Goal: Navigation & Orientation: Find specific page/section

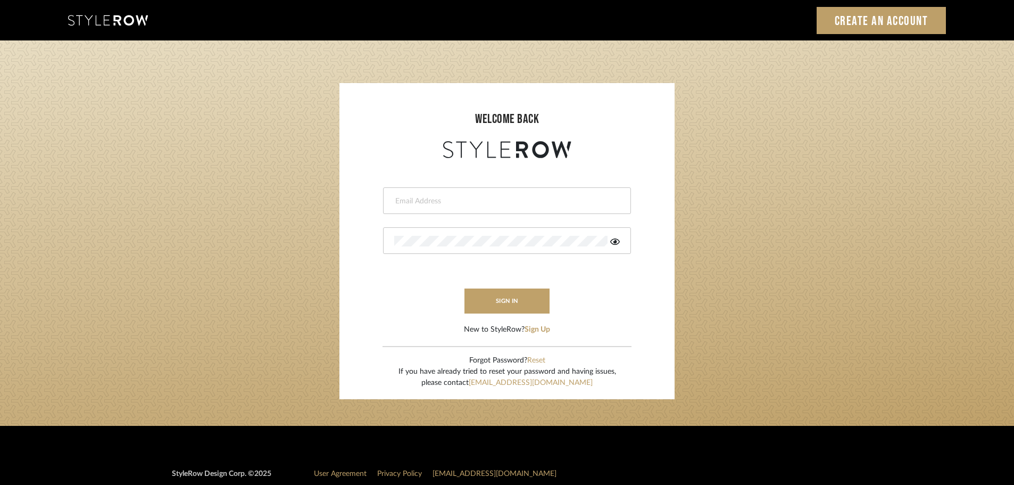
click at [559, 202] on input "email" at bounding box center [505, 201] width 223 height 11
type input "hector@khrystentaylor.com"
click at [505, 293] on button "sign in" at bounding box center [506, 300] width 85 height 25
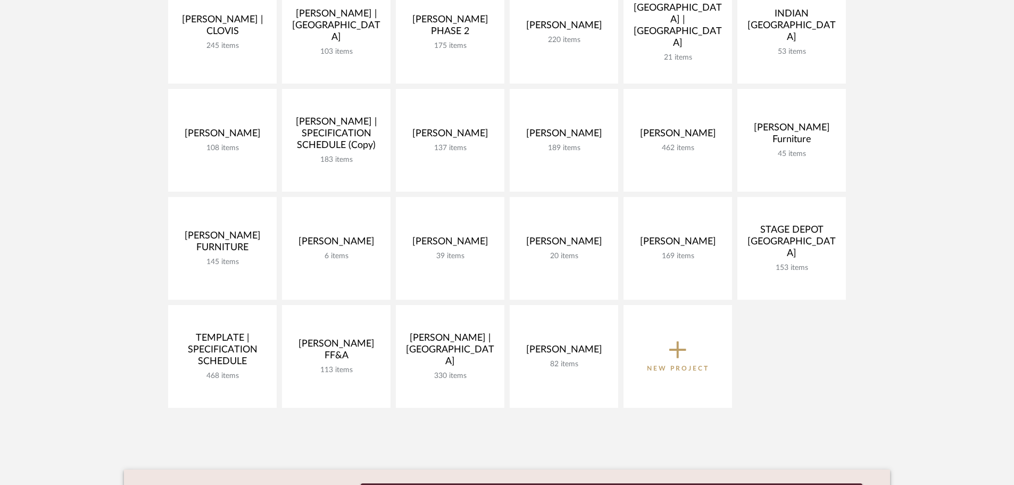
scroll to position [372, 0]
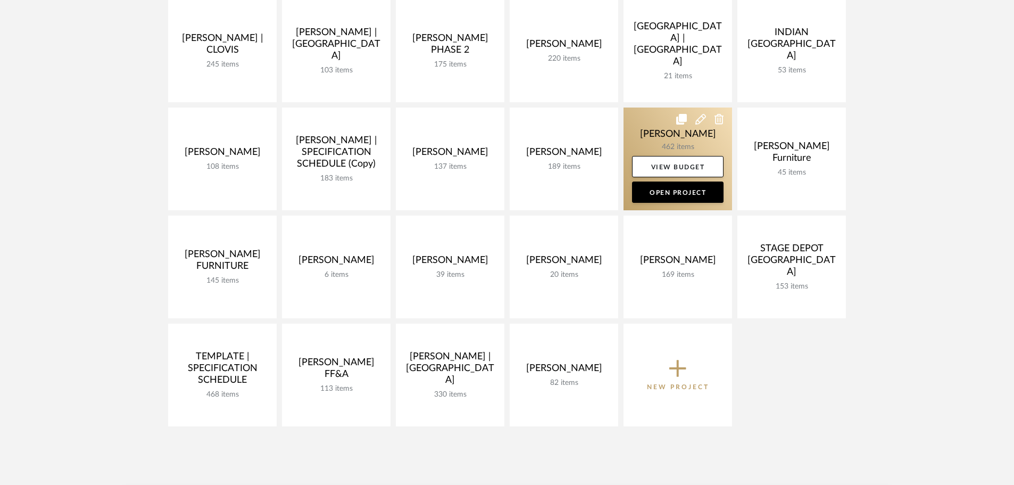
click at [656, 133] on link at bounding box center [677, 158] width 109 height 103
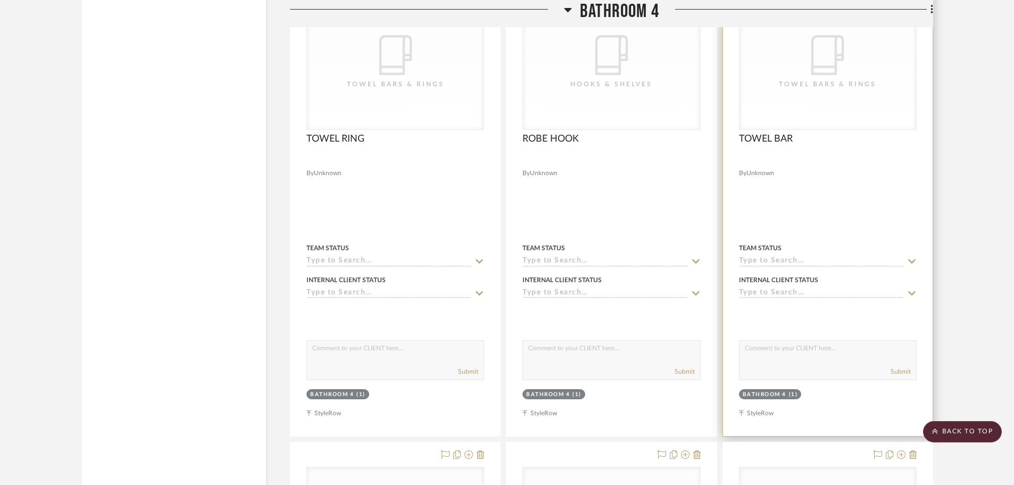
scroll to position [19630, 0]
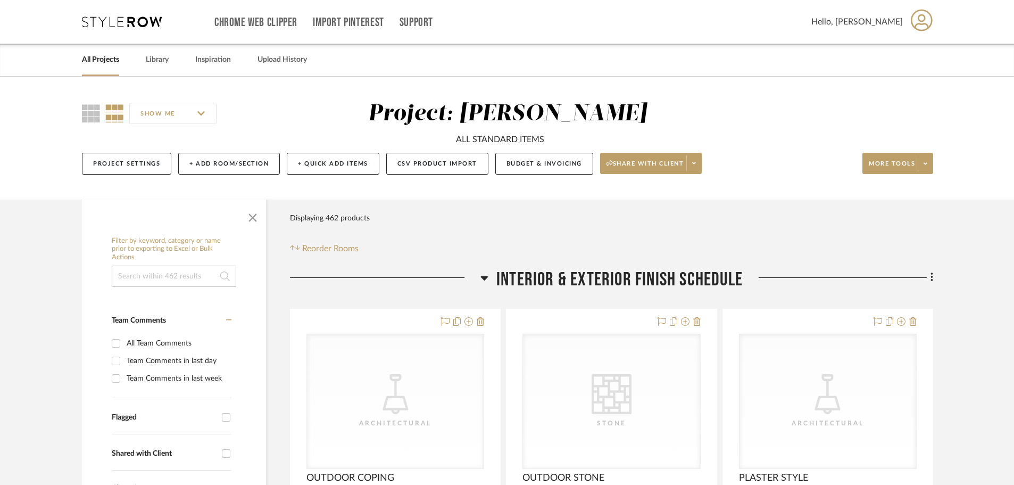
click at [109, 53] on link "All Projects" at bounding box center [100, 60] width 37 height 14
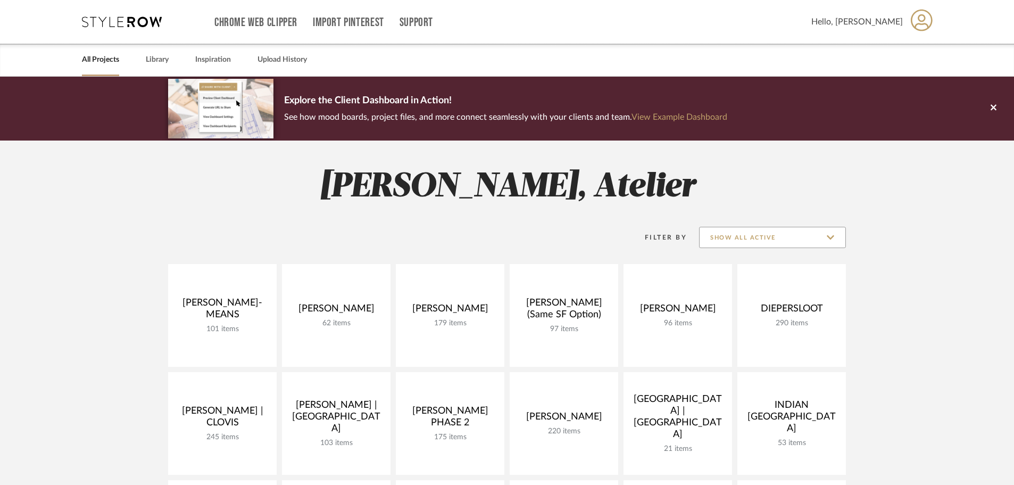
click at [751, 230] on input "Show All Active" at bounding box center [772, 237] width 147 height 21
click at [750, 305] on span "Archived" at bounding box center [773, 315] width 146 height 26
type input "Archived"
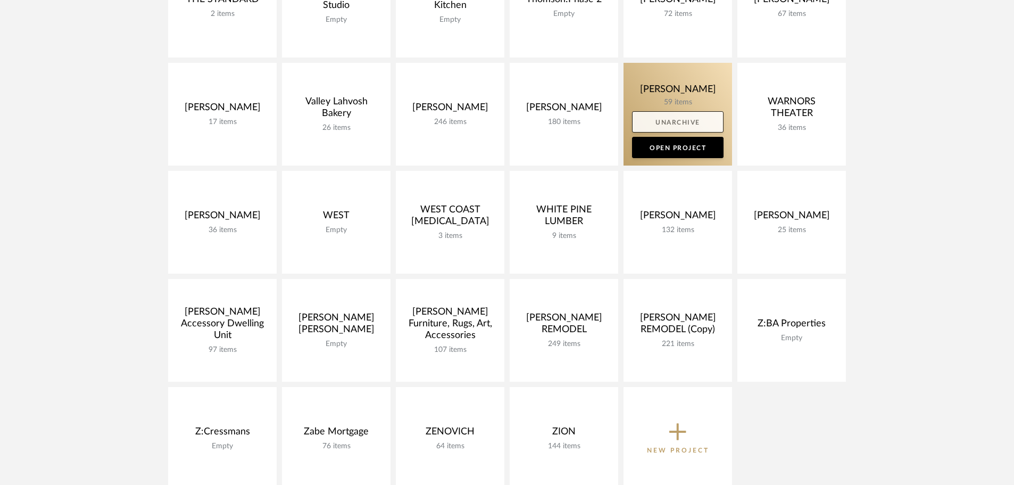
scroll to position [2766, 0]
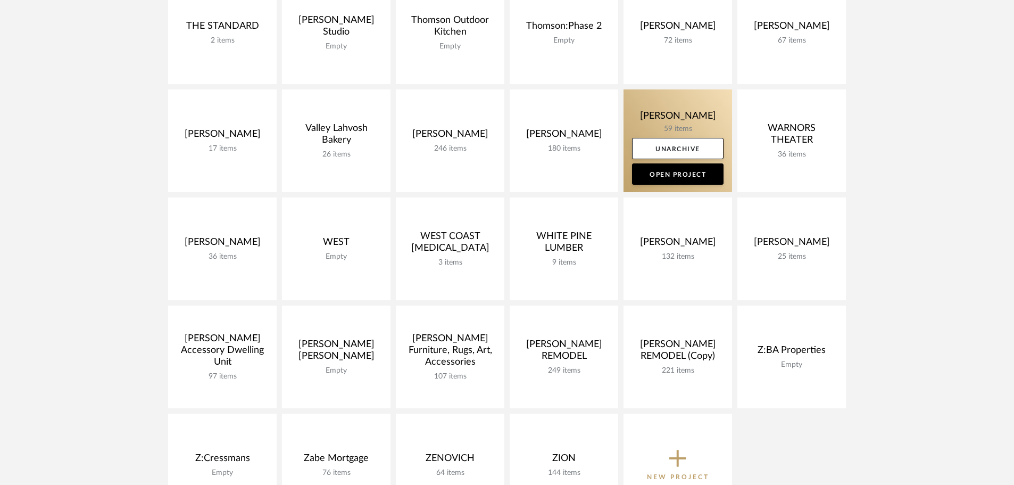
click at [671, 105] on link at bounding box center [677, 140] width 109 height 103
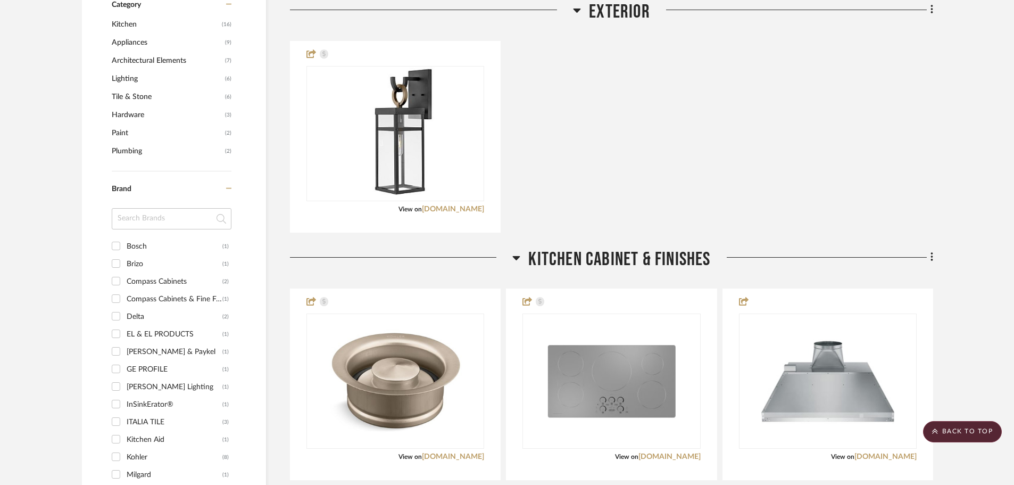
scroll to position [1011, 0]
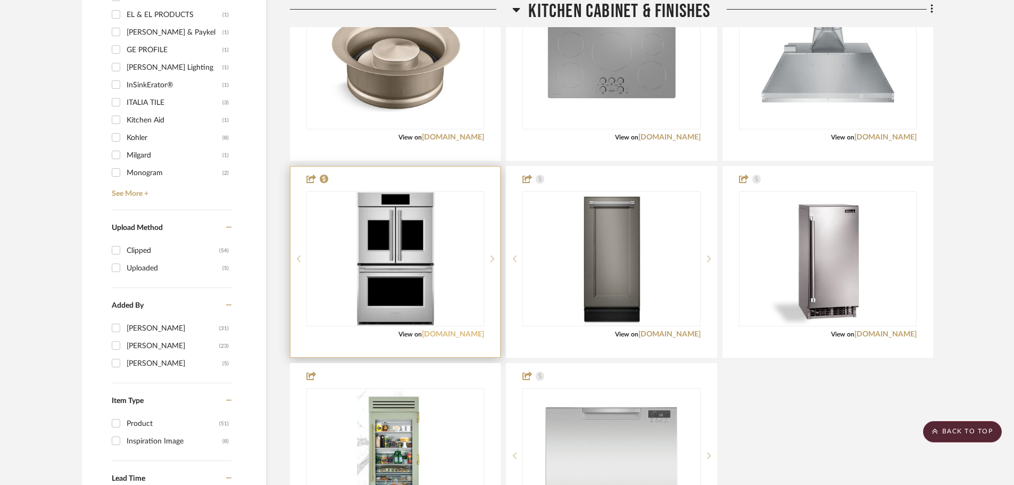
click at [477, 336] on link "build.com" at bounding box center [453, 333] width 62 height 7
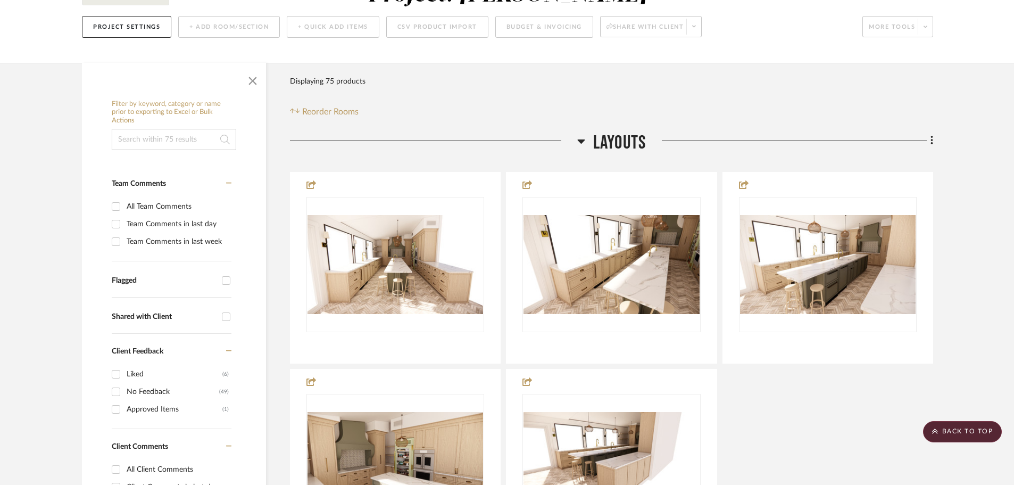
scroll to position [0, 0]
